Goal: Transaction & Acquisition: Book appointment/travel/reservation

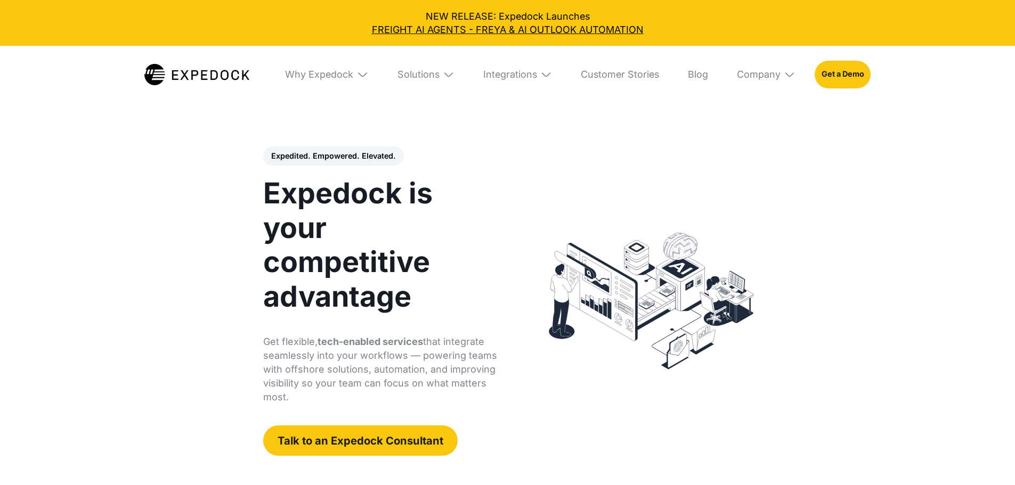
select select
drag, startPoint x: 0, startPoint y: 0, endPoint x: 863, endPoint y: 70, distance: 865.7
click at [863, 70] on link "Get a Demo" at bounding box center [842, 75] width 56 height 28
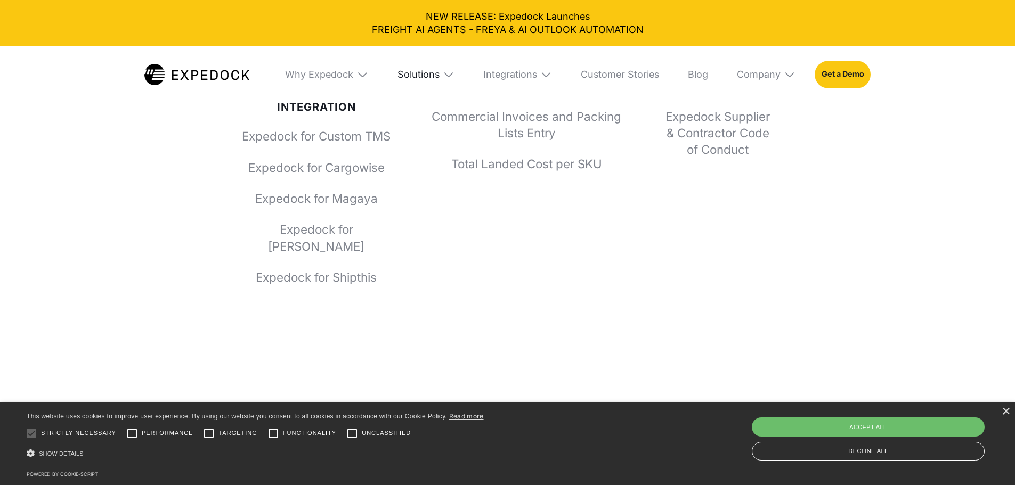
scroll to position [4414, 0]
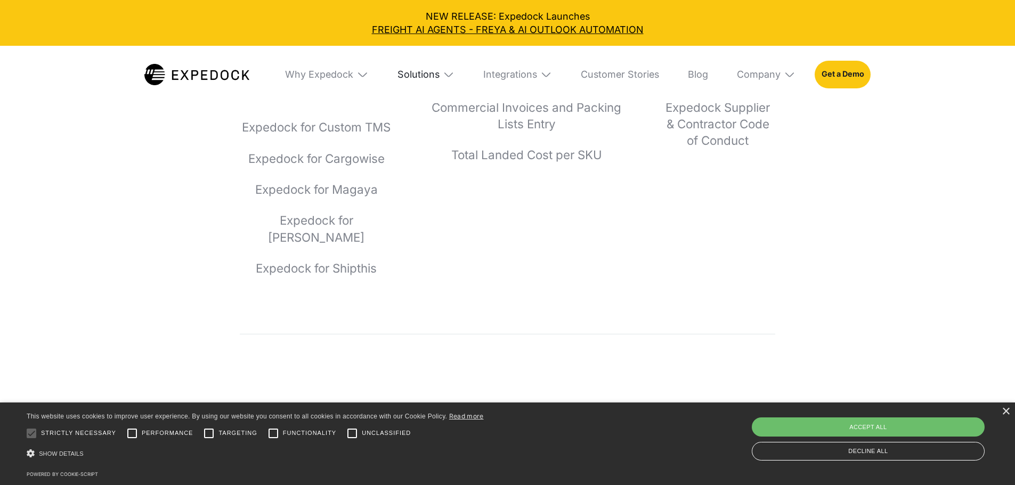
click at [436, 74] on div "Solutions" at bounding box center [418, 75] width 42 height 12
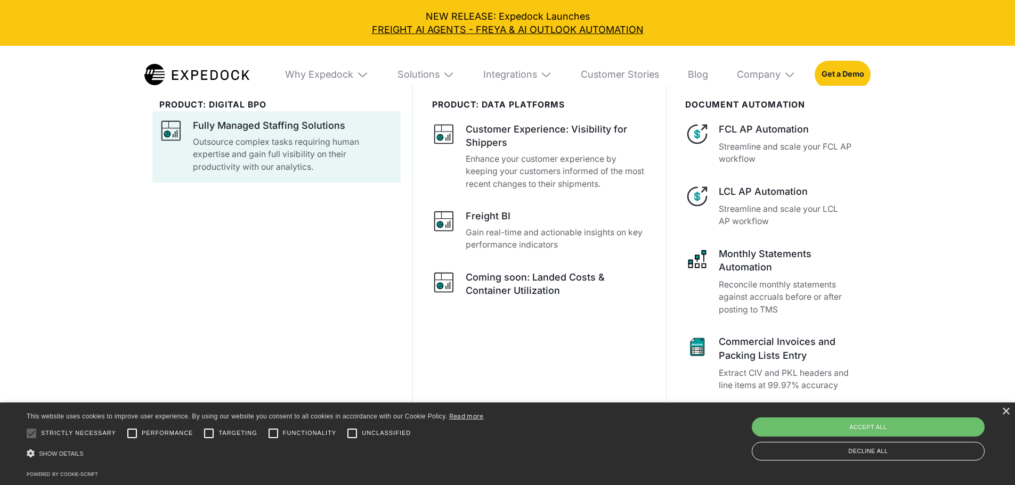
click at [354, 137] on p "Outsource complex tasks requiring human expertise and gain full visibility on t…" at bounding box center [293, 155] width 201 height 38
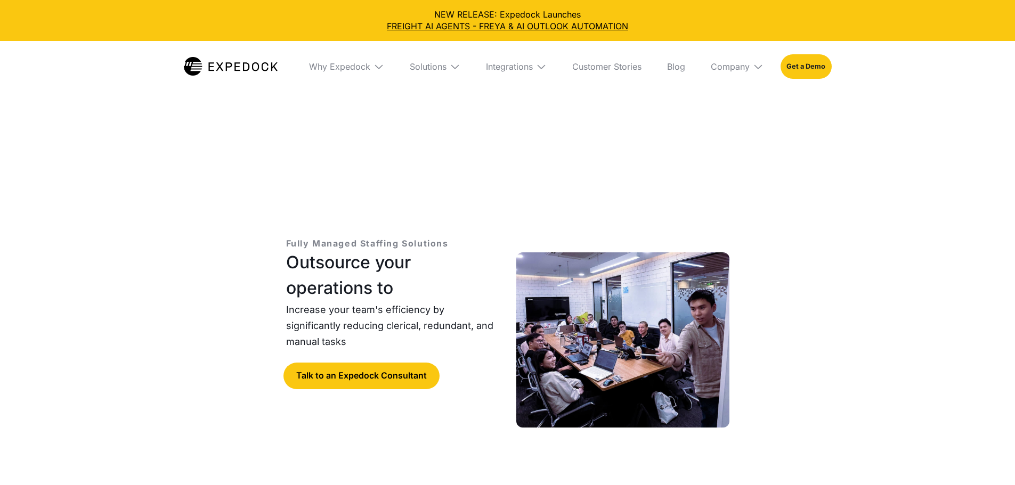
select select
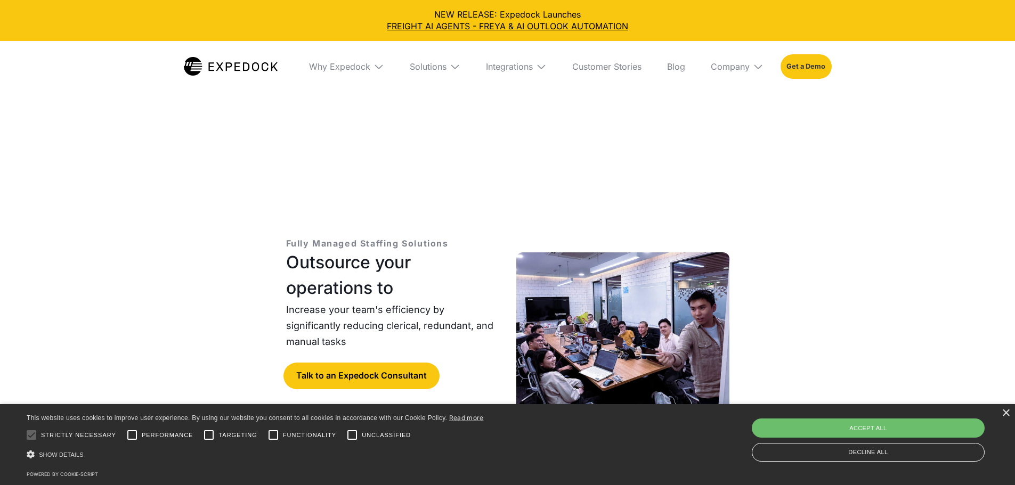
click at [813, 75] on link "Get a Demo" at bounding box center [805, 66] width 51 height 25
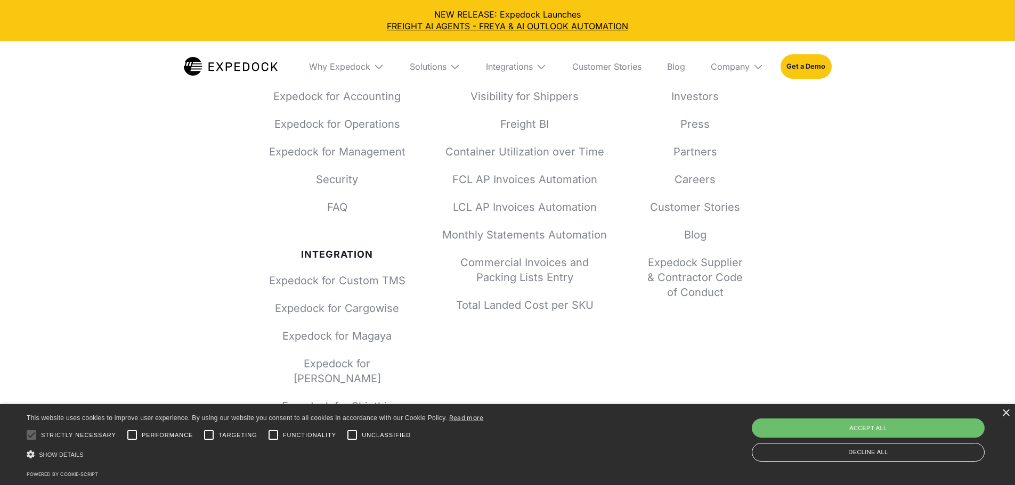
scroll to position [6954, 0]
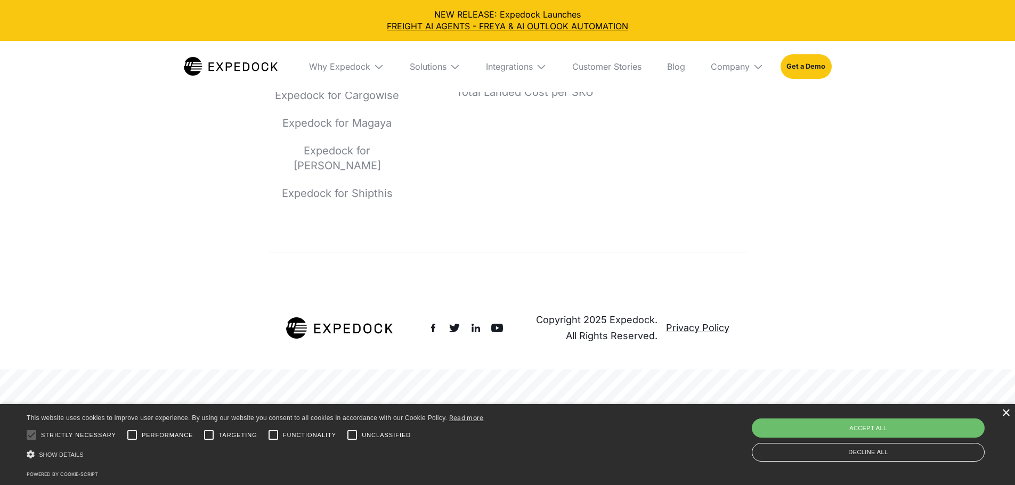
click at [1003, 415] on div "×" at bounding box center [1005, 414] width 8 height 8
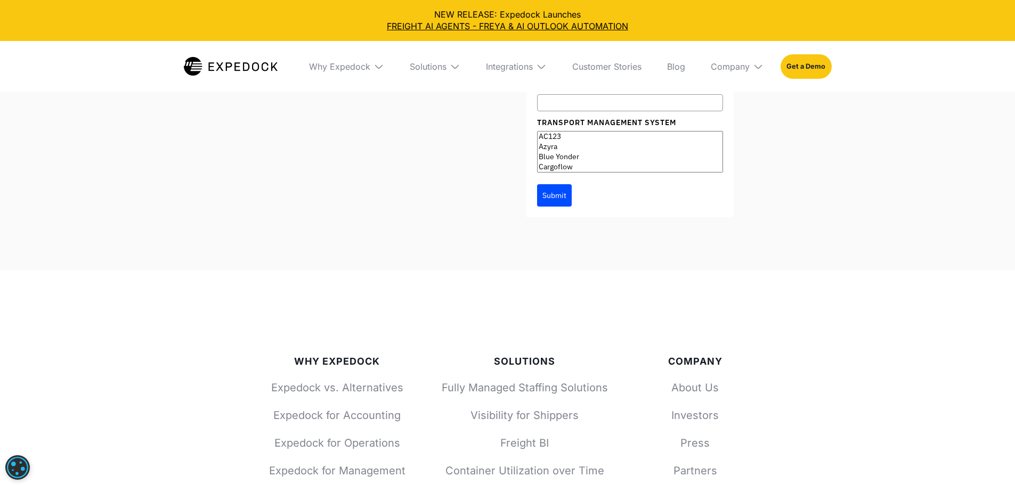
scroll to position [6421, 0]
